Goal: Register for event/course

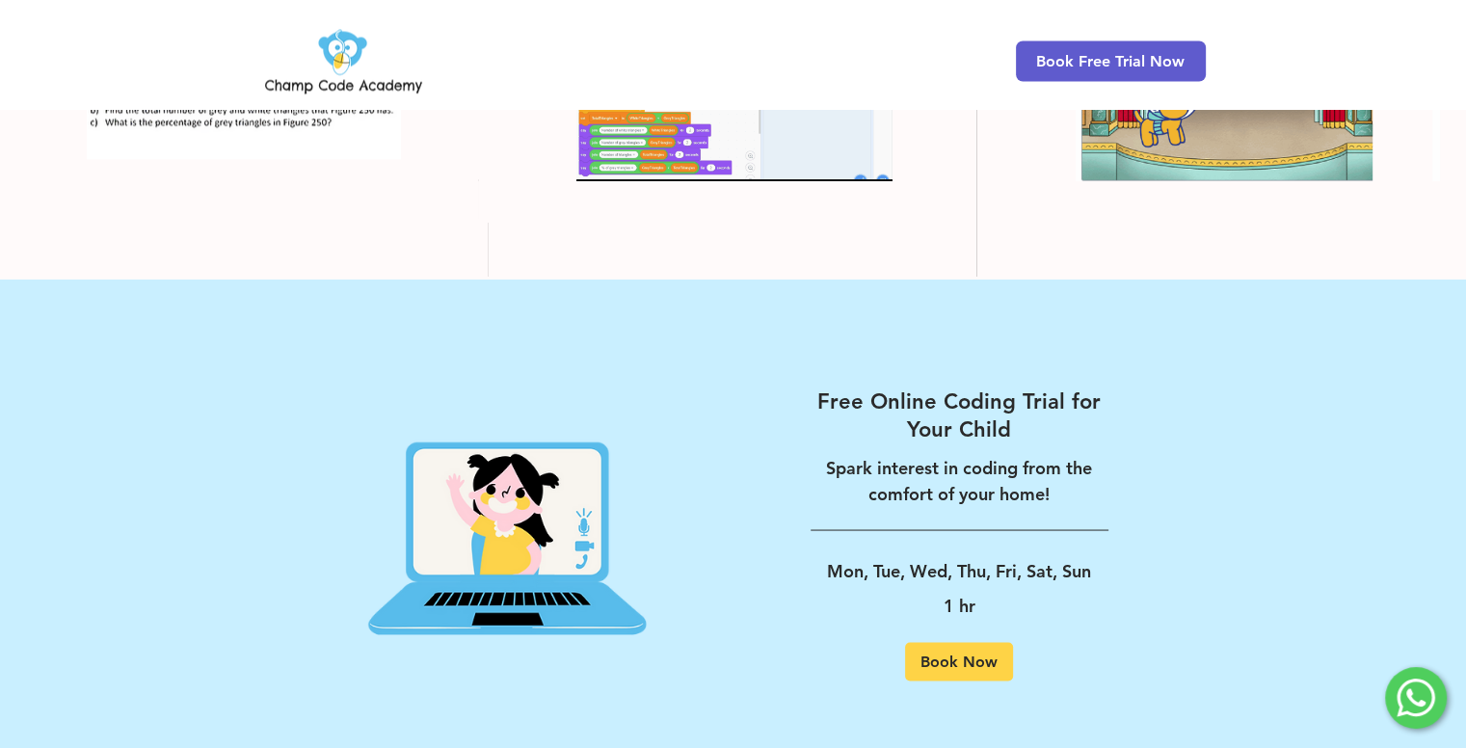
scroll to position [3597, 0]
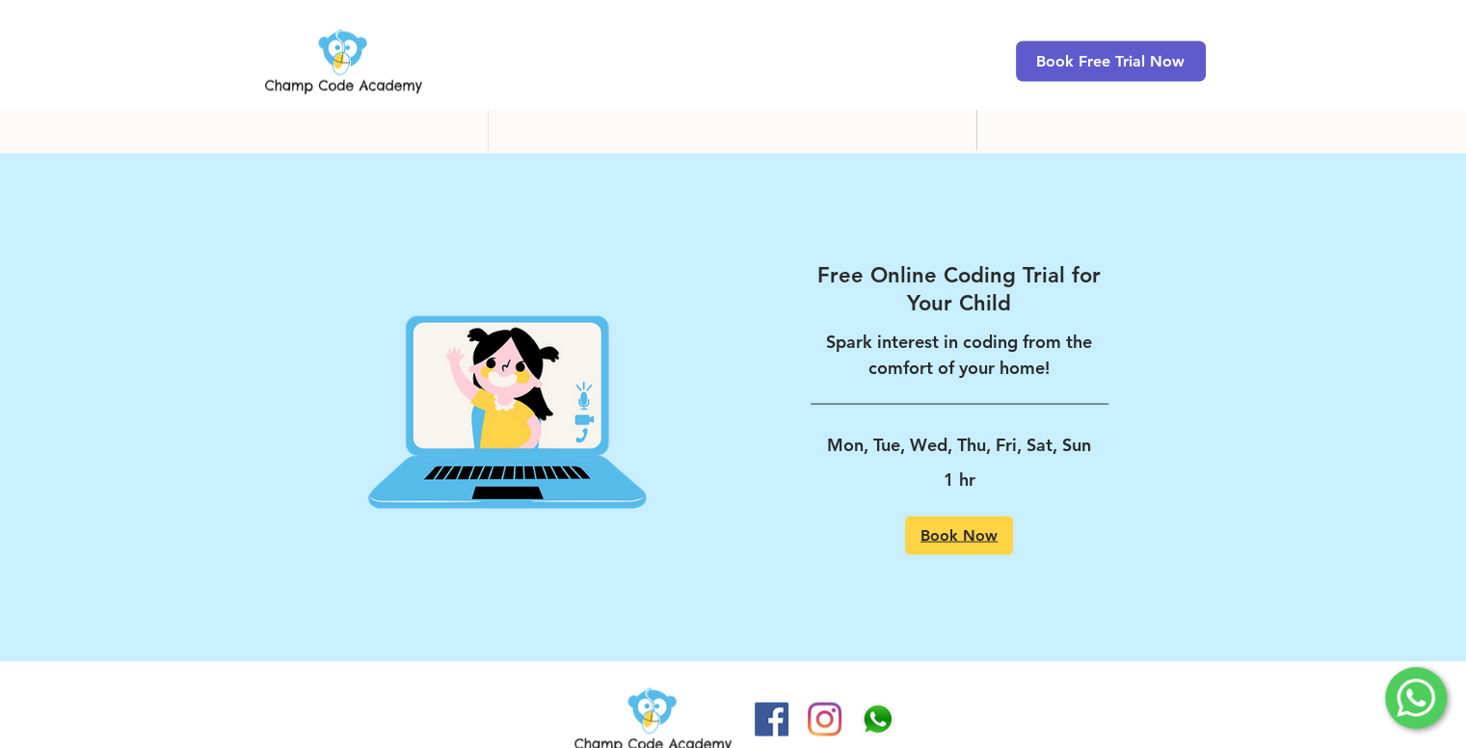
click at [994, 516] on link "Book Now" at bounding box center [959, 535] width 108 height 39
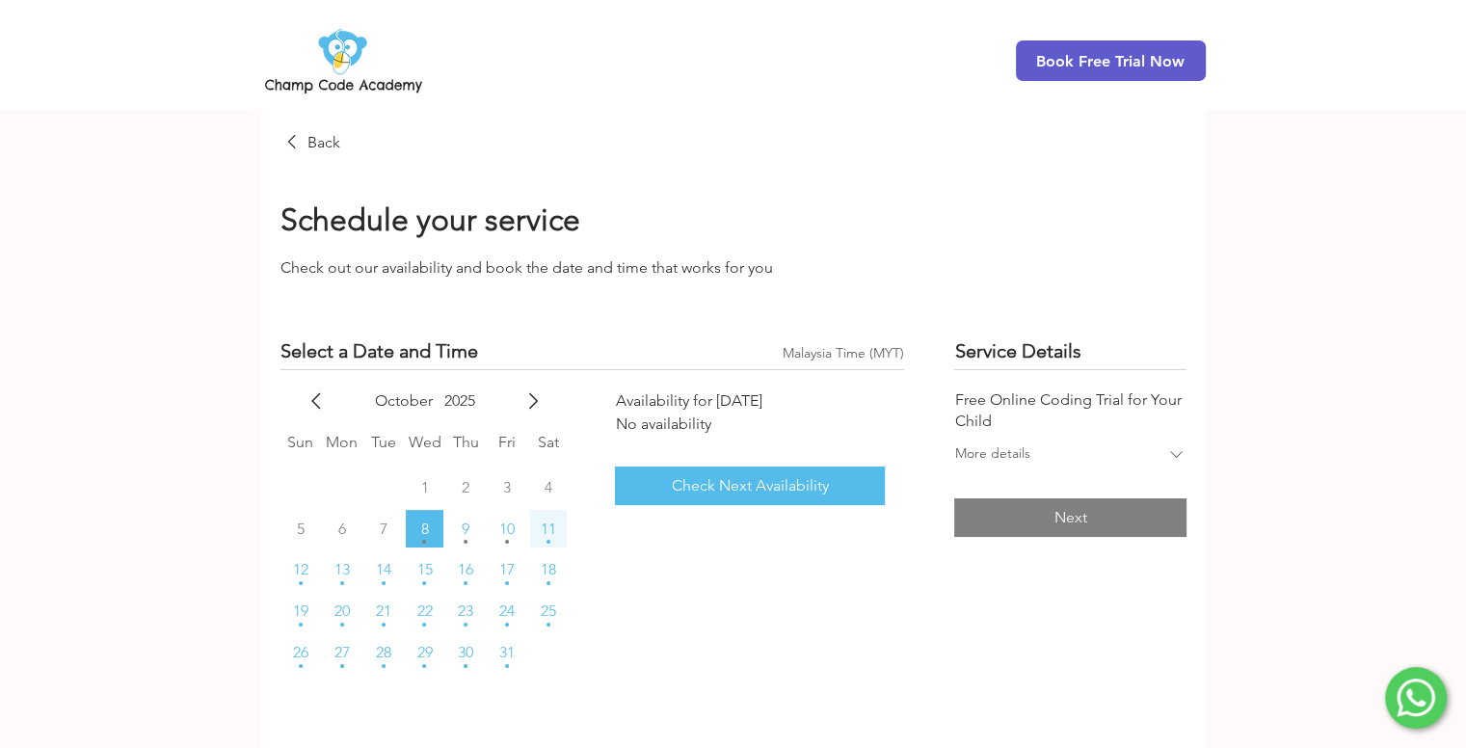
click at [550, 545] on div "Saturday, October 11th, 2025" at bounding box center [549, 542] width 4 height 11
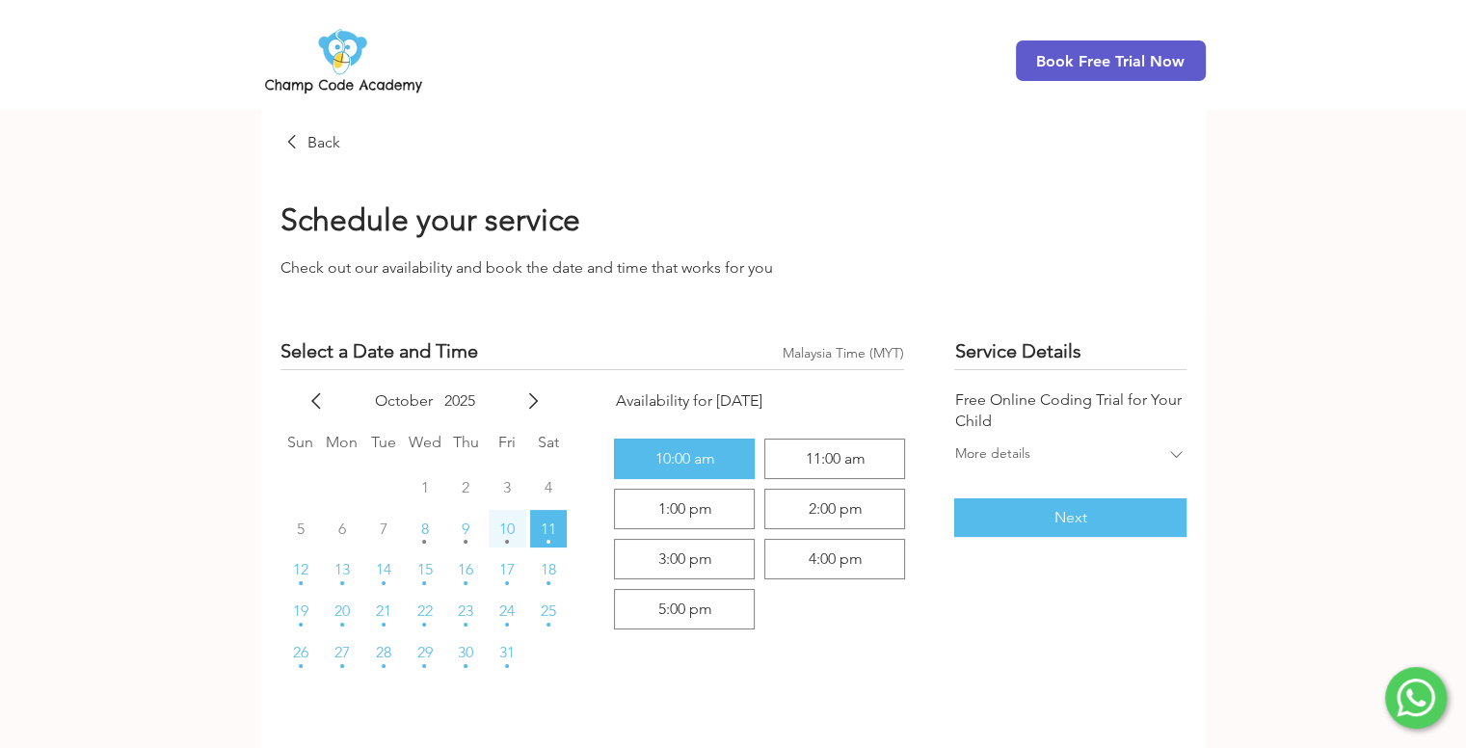
click at [524, 528] on button "10" at bounding box center [508, 529] width 38 height 38
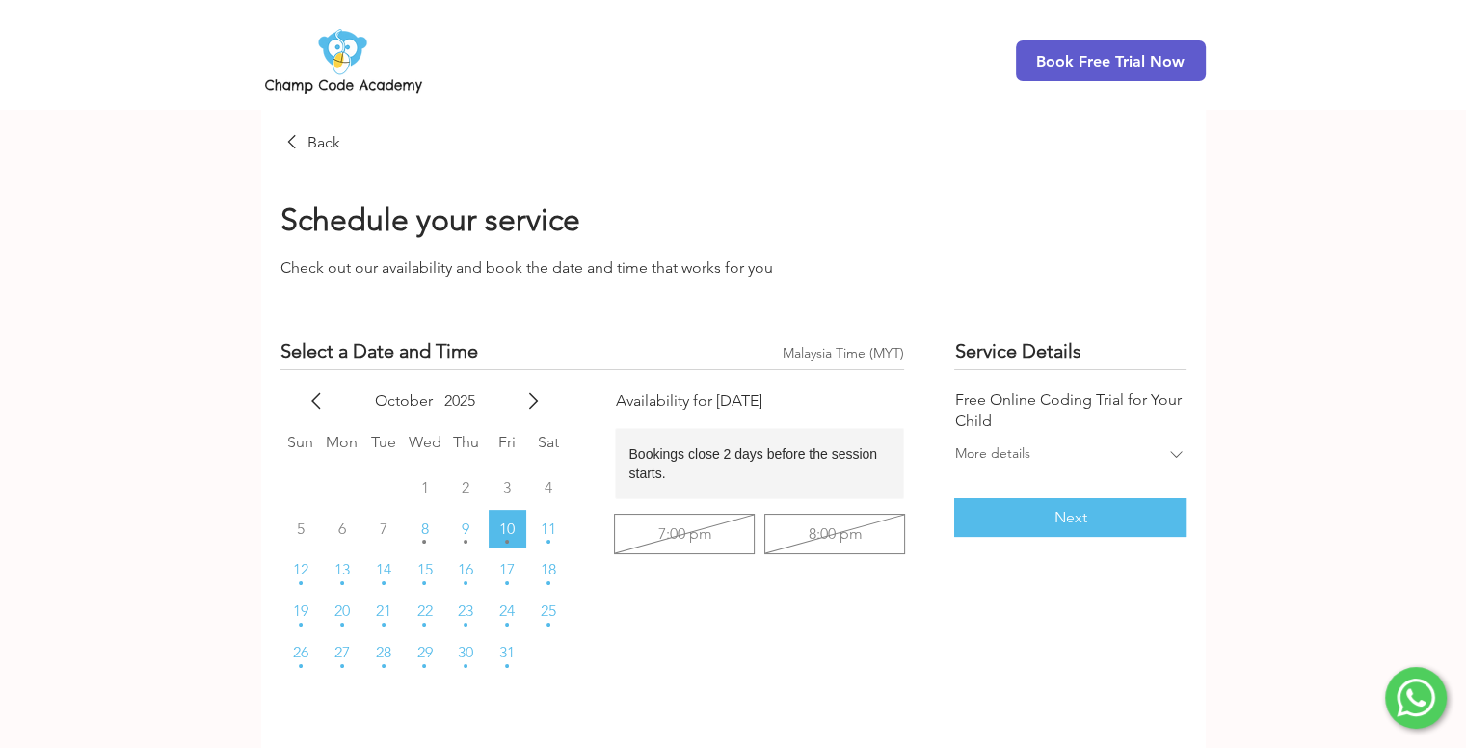
click at [818, 549] on div "7:00 pm 8:00 pm" at bounding box center [759, 534] width 289 height 39
click at [796, 540] on div "7:00 pm 8:00 pm" at bounding box center [759, 534] width 289 height 39
click at [658, 535] on div "7:00 pm 8:00 pm" at bounding box center [759, 534] width 289 height 39
click at [784, 531] on div "7:00 pm 8:00 pm" at bounding box center [759, 534] width 289 height 39
drag, startPoint x: 676, startPoint y: 534, endPoint x: 723, endPoint y: 532, distance: 47.3
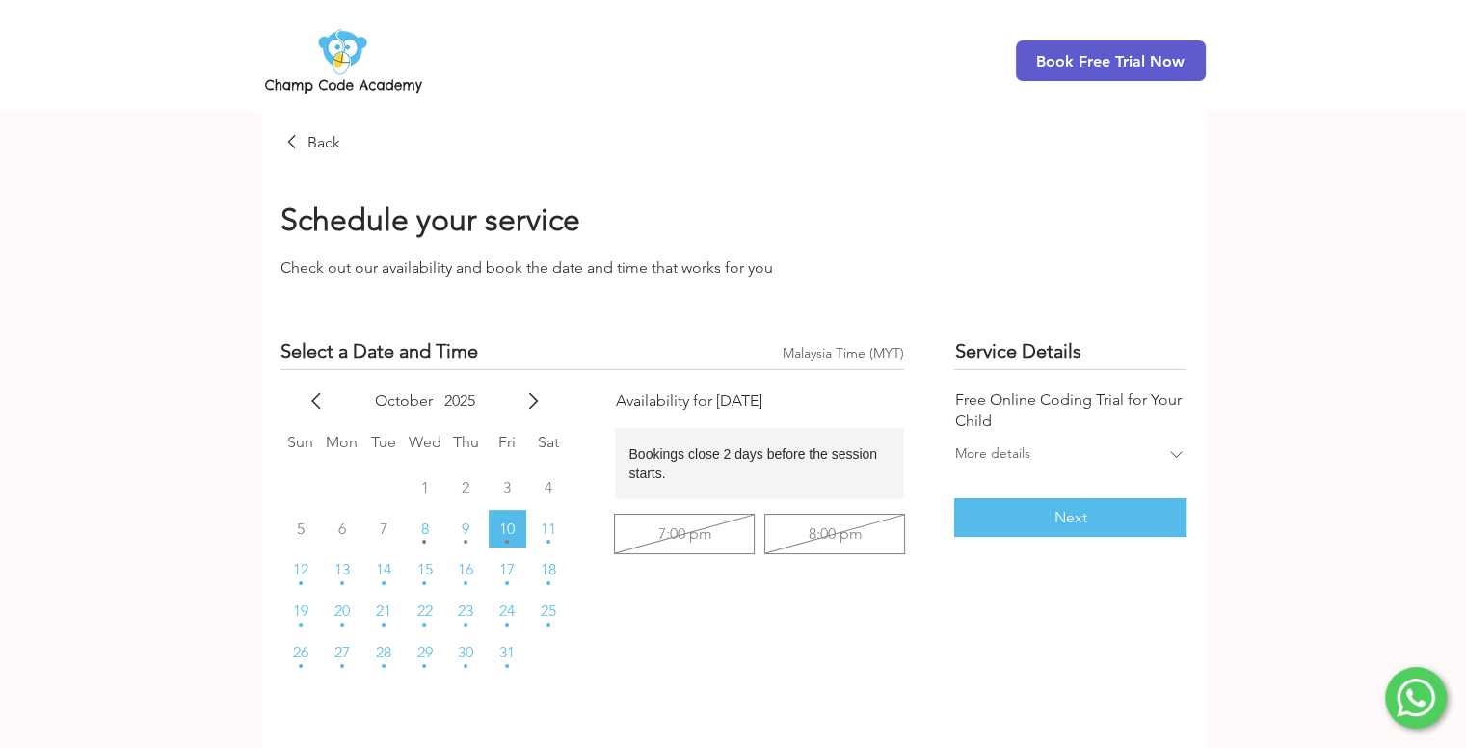
click at [714, 533] on div "7:00 pm 8:00 pm" at bounding box center [759, 534] width 289 height 39
click at [791, 527] on div "7:00 pm 8:00 pm" at bounding box center [759, 534] width 289 height 39
click at [782, 474] on div "Bookings close 2 days before the session starts." at bounding box center [758, 463] width 258 height 39
click at [549, 514] on button "11" at bounding box center [549, 529] width 38 height 38
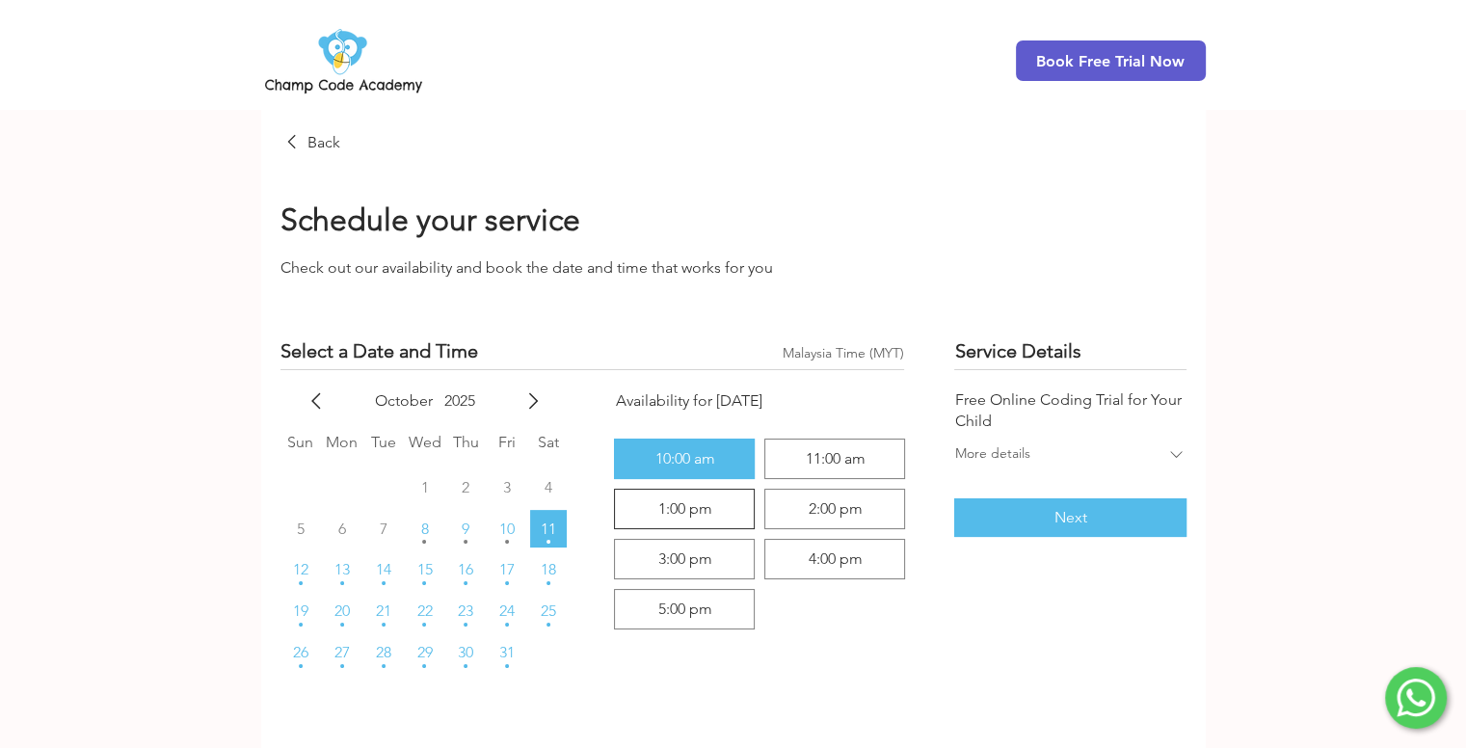
click at [725, 510] on div "1:00 pm" at bounding box center [684, 509] width 123 height 23
radio input "false"
radio input "true"
click at [340, 49] on img at bounding box center [343, 60] width 165 height 75
click at [290, 151] on icon "main content" at bounding box center [292, 141] width 23 height 23
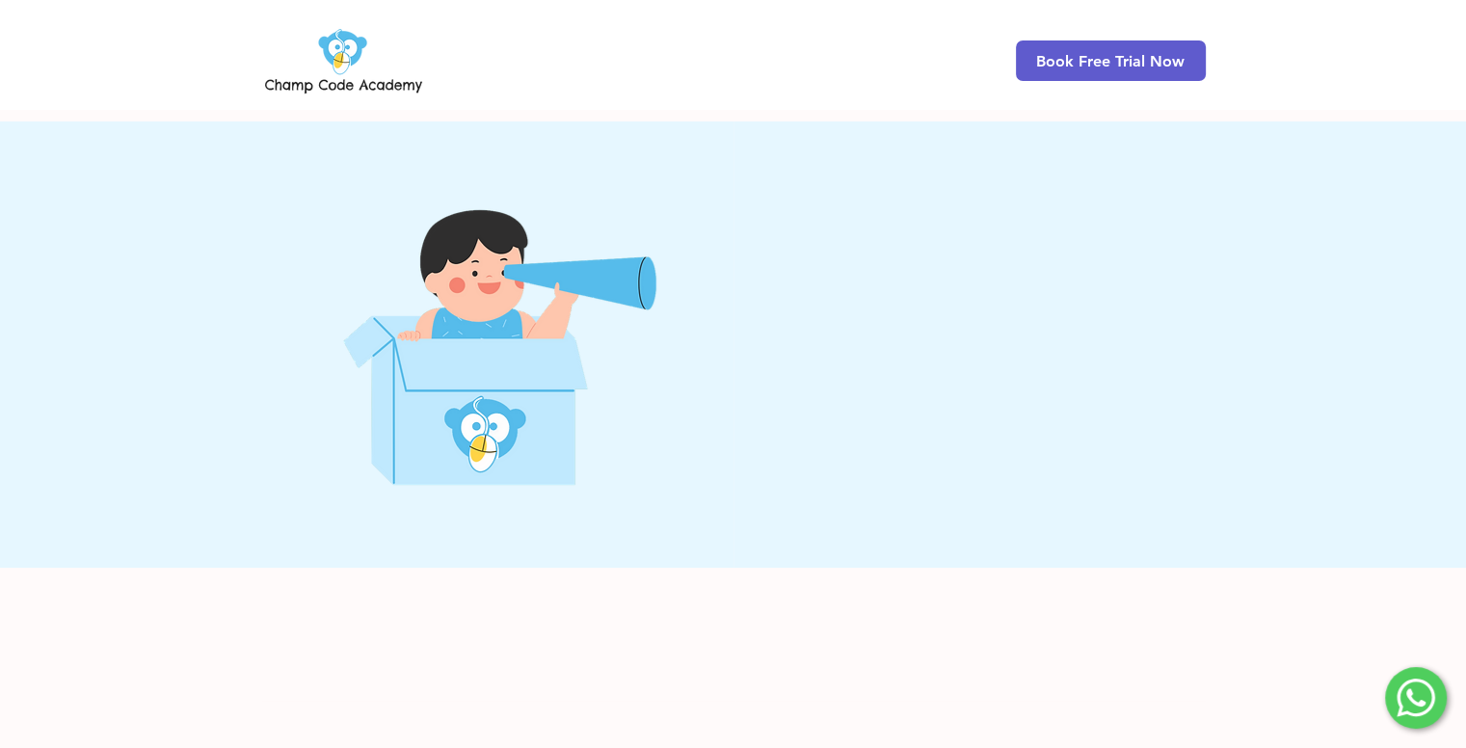
click at [347, 67] on img at bounding box center [343, 60] width 165 height 75
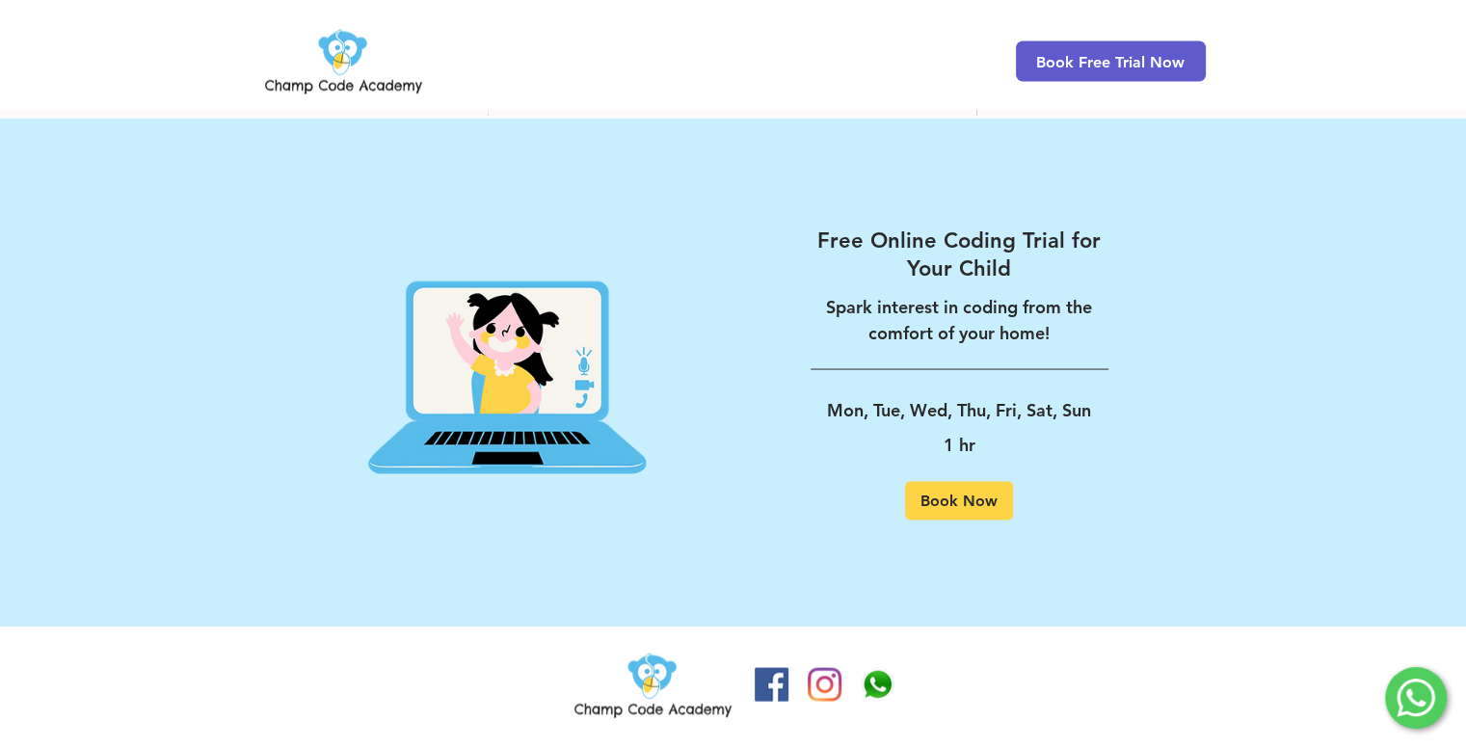
scroll to position [3597, 0]
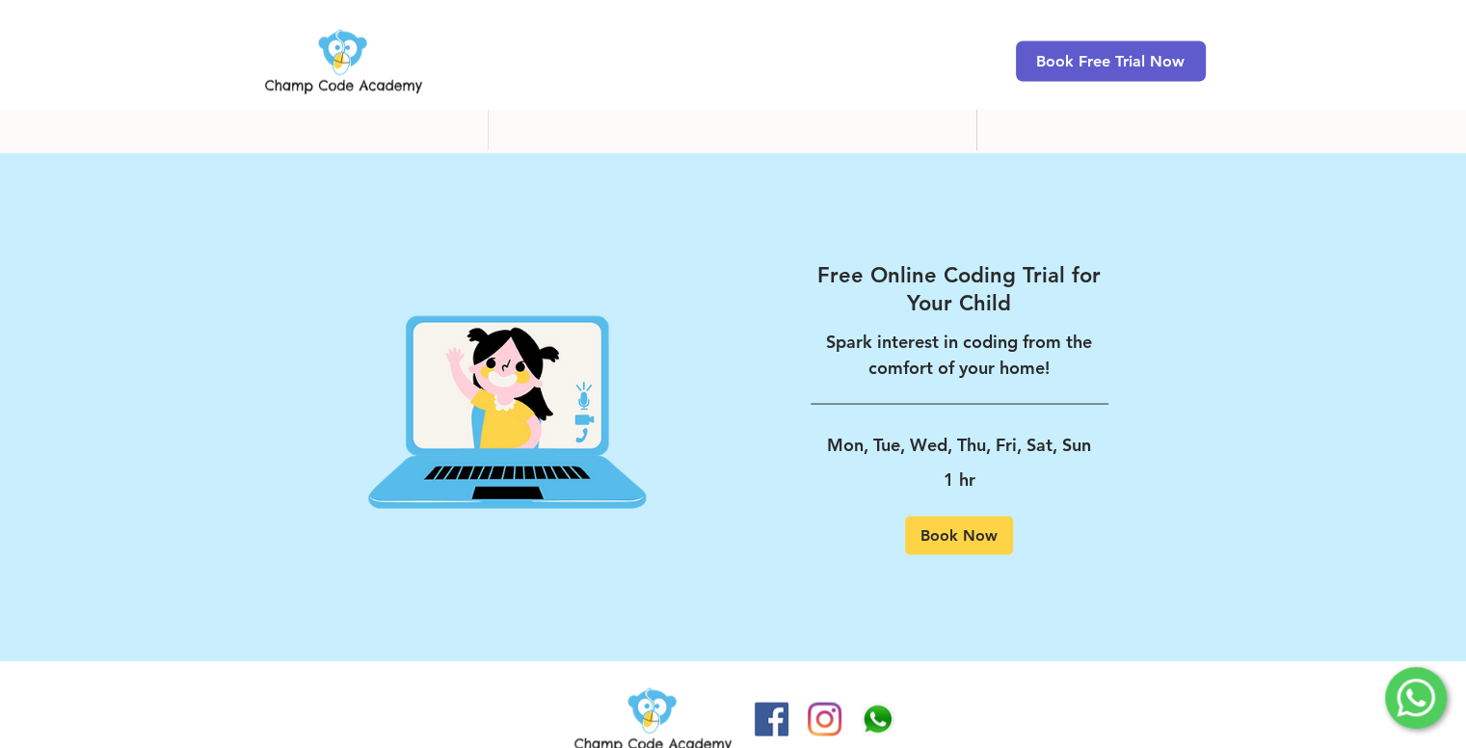
click at [1409, 704] on icon at bounding box center [1416, 698] width 39 height 39
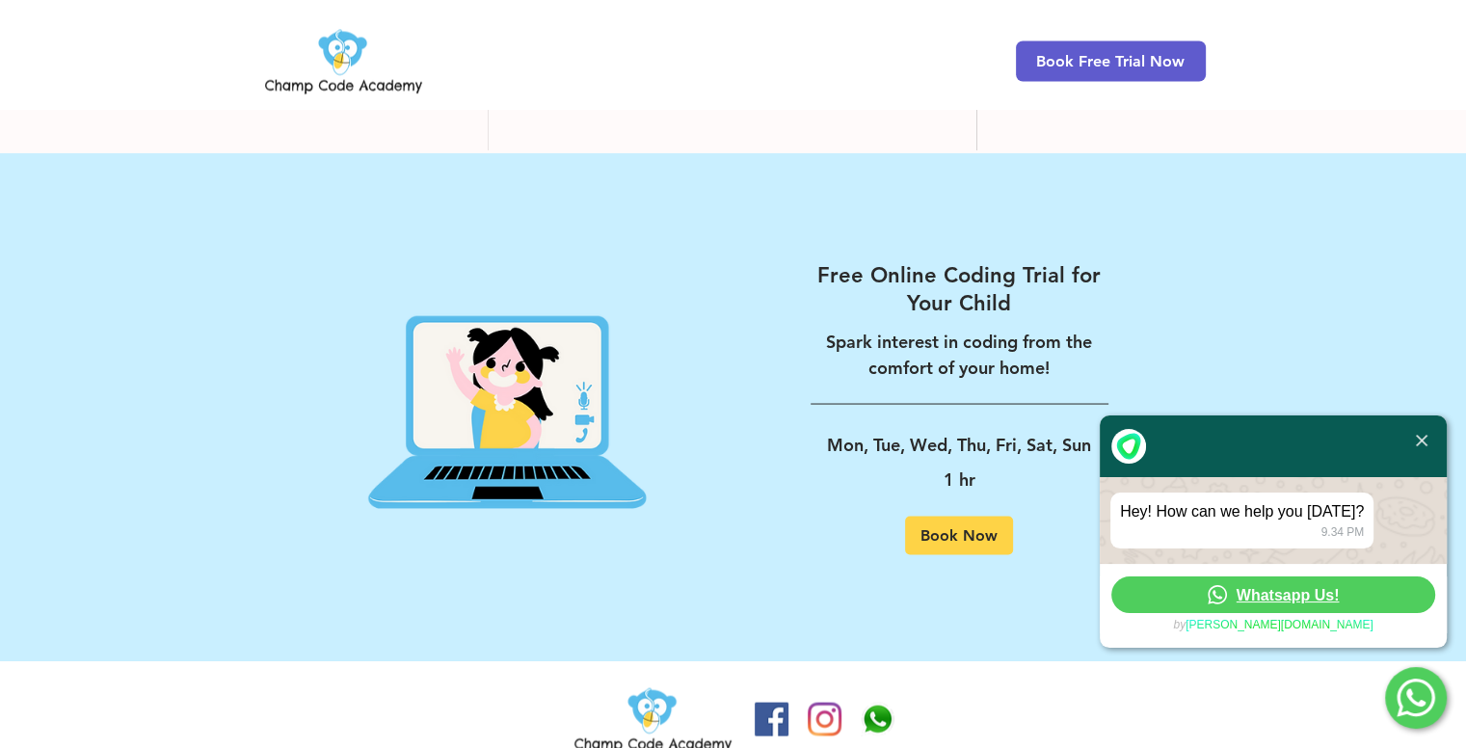
click at [1302, 606] on link "Whatsapp Us!" at bounding box center [1274, 595] width 324 height 37
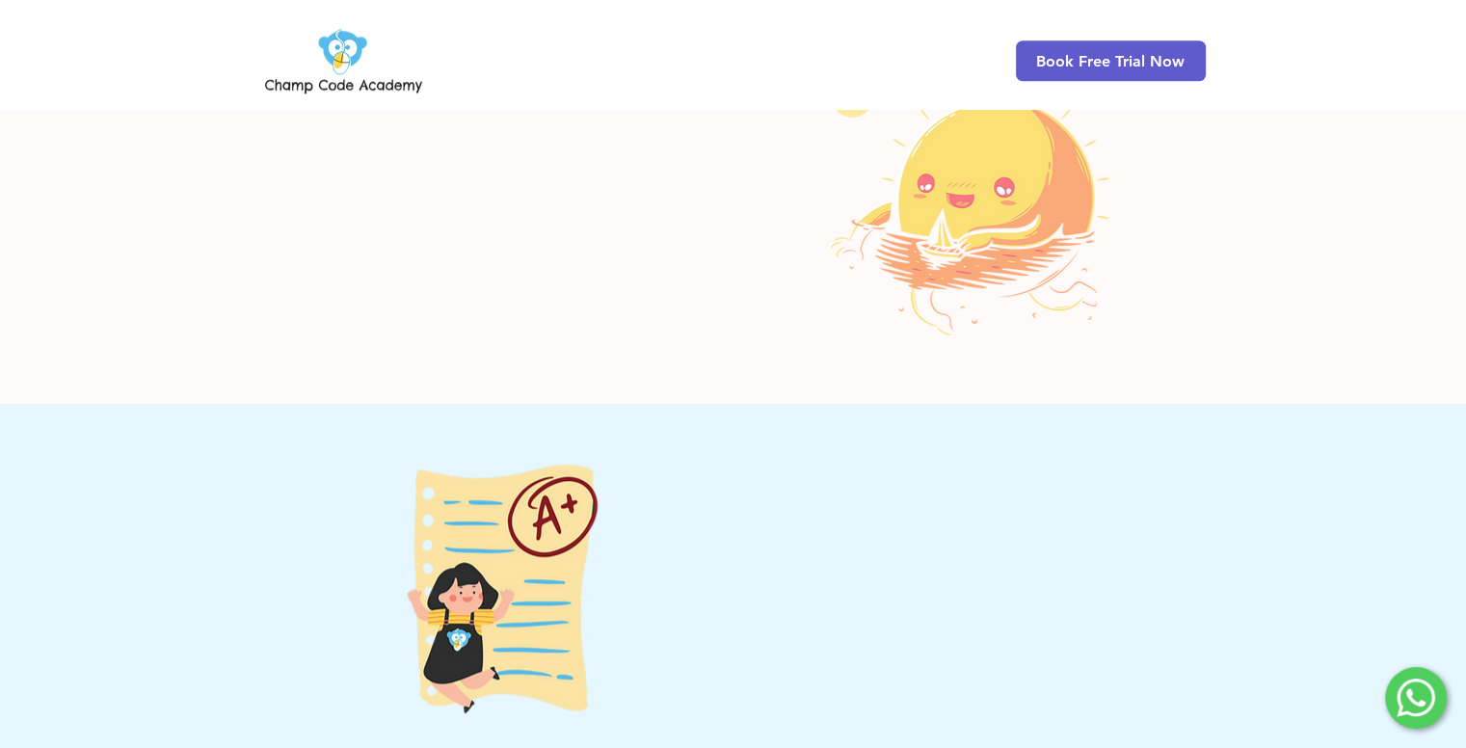
scroll to position [1446, 0]
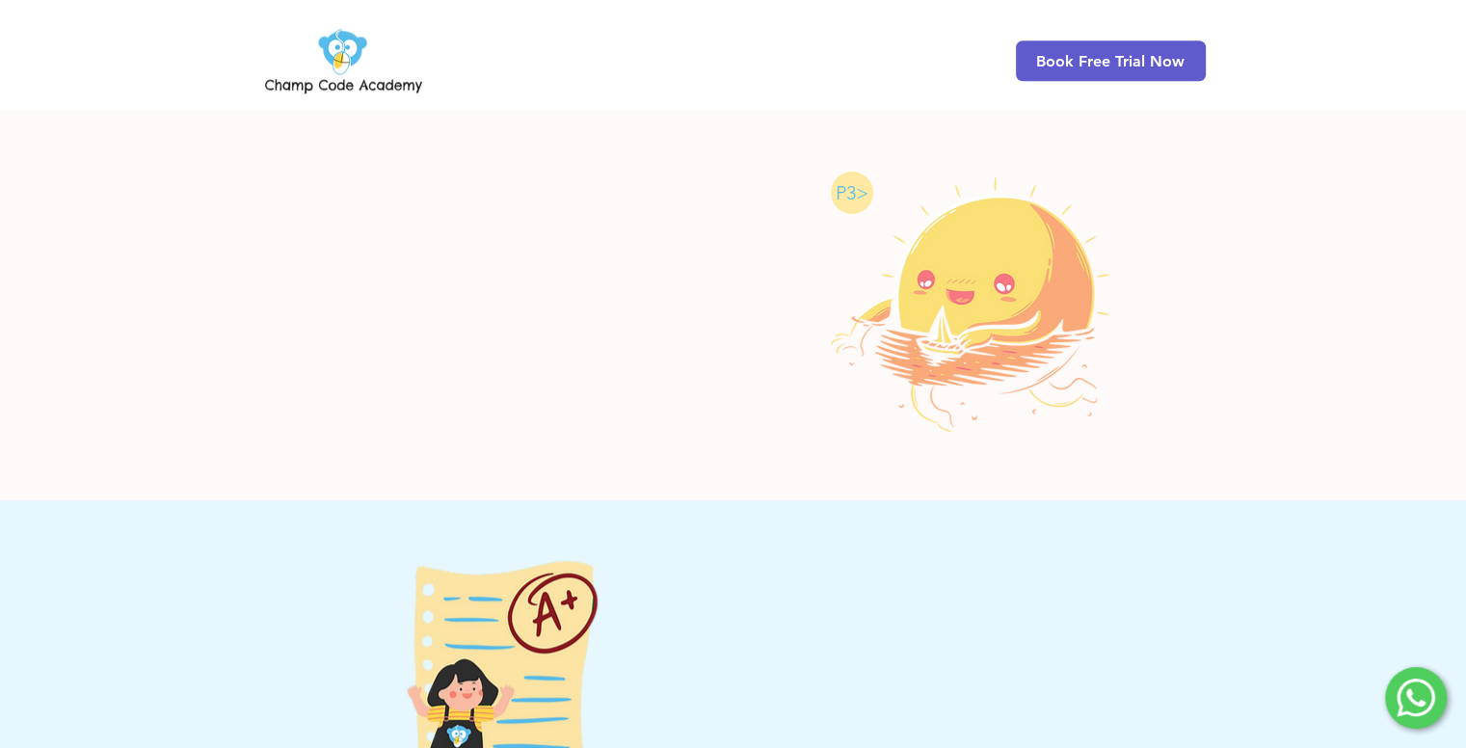
click at [473, 403] on link "Start Your Journey" at bounding box center [398, 409] width 193 height 48
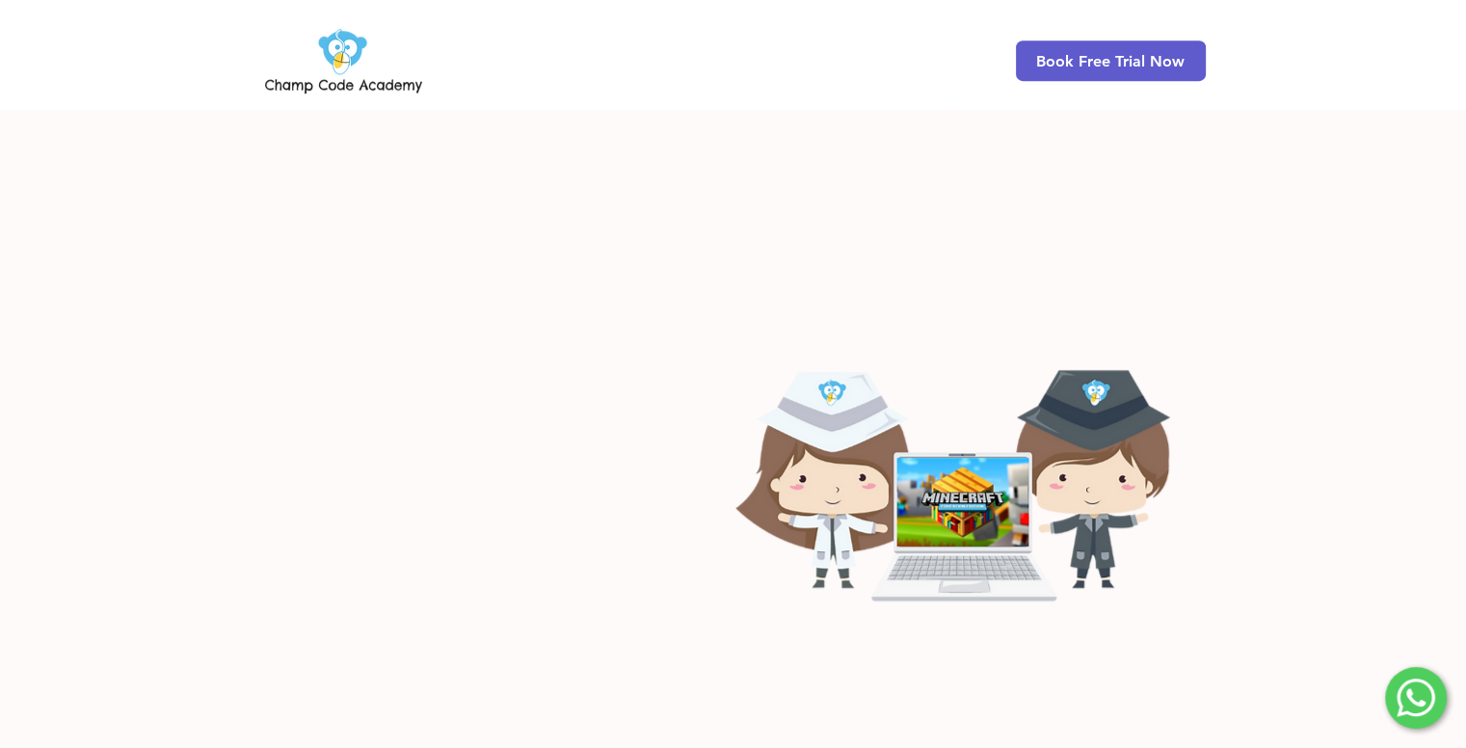
scroll to position [1071, 0]
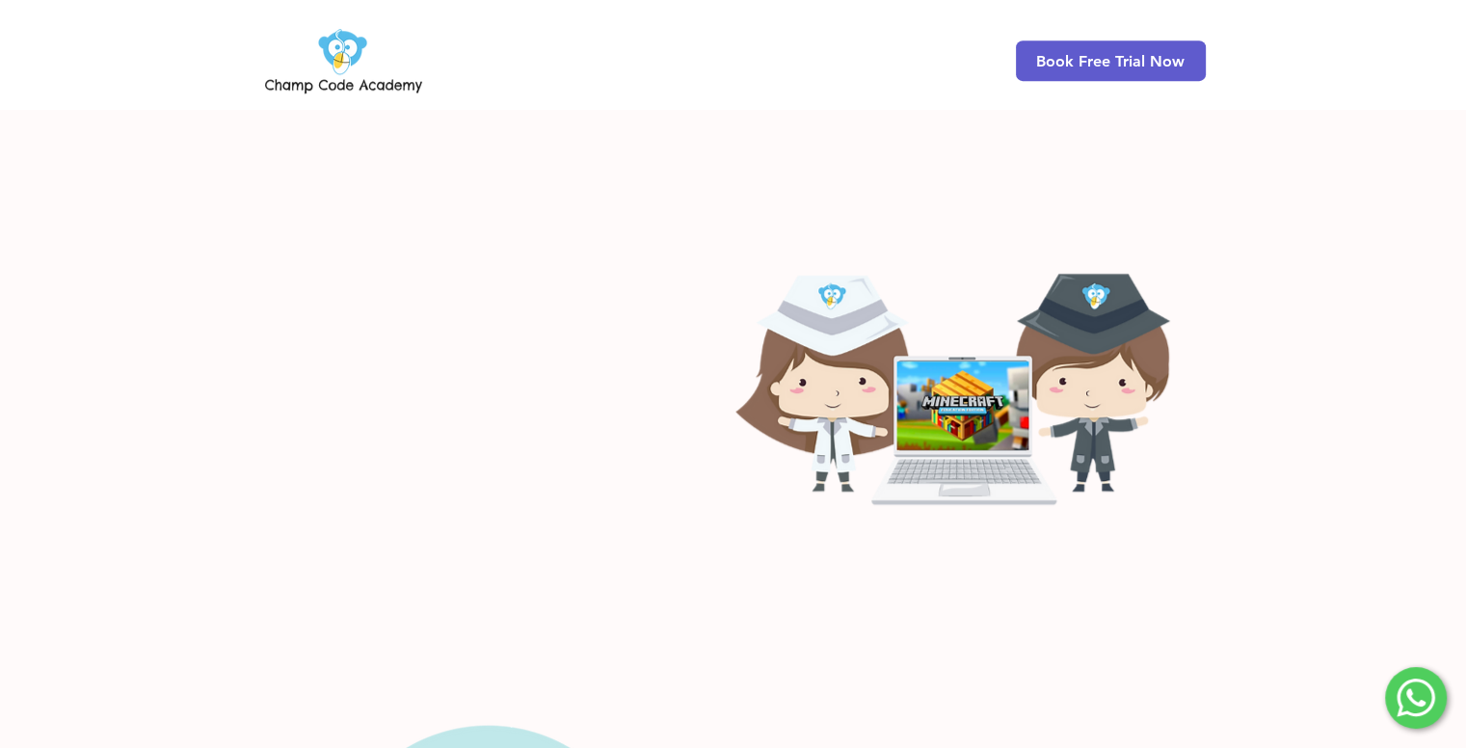
click at [436, 198] on div at bounding box center [497, 391] width 472 height 488
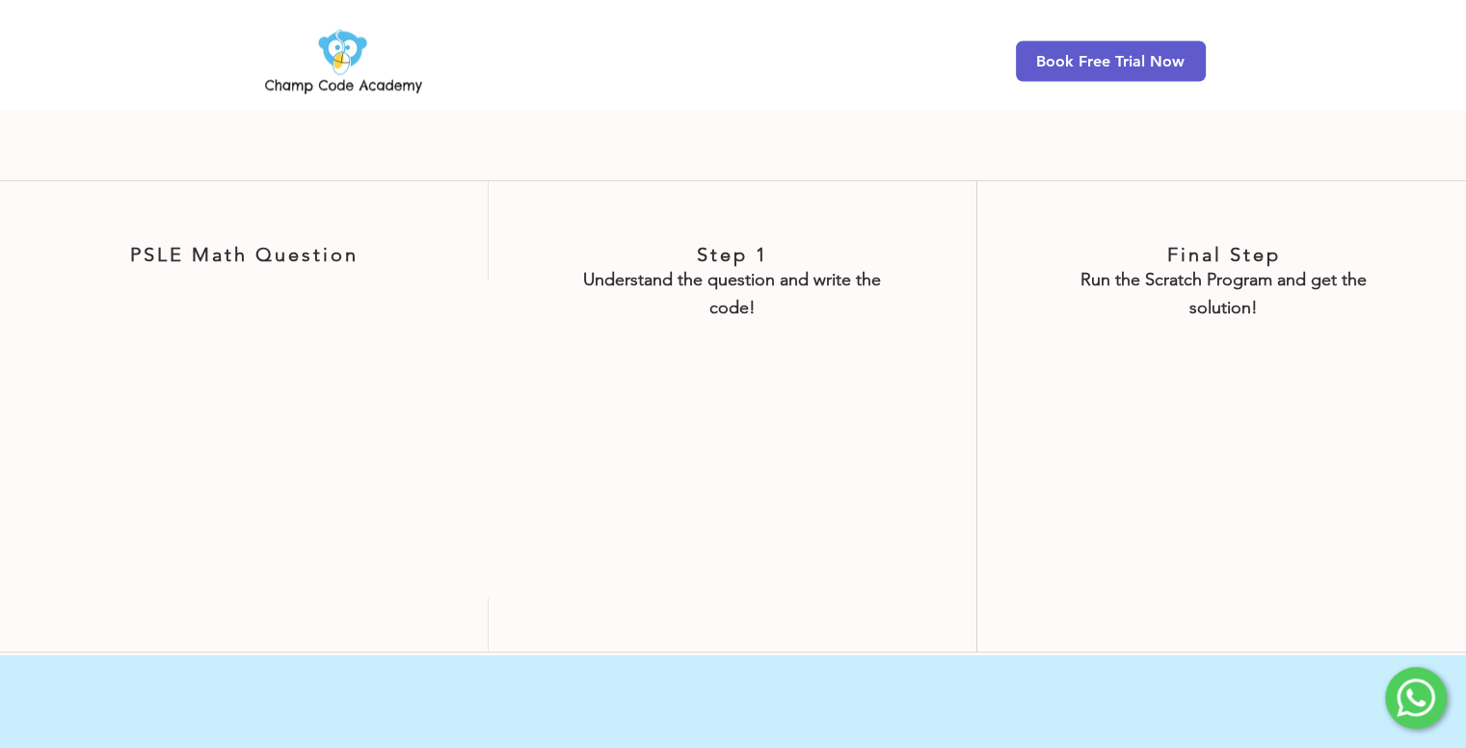
scroll to position [3578, 0]
